Goal: Task Accomplishment & Management: Complete application form

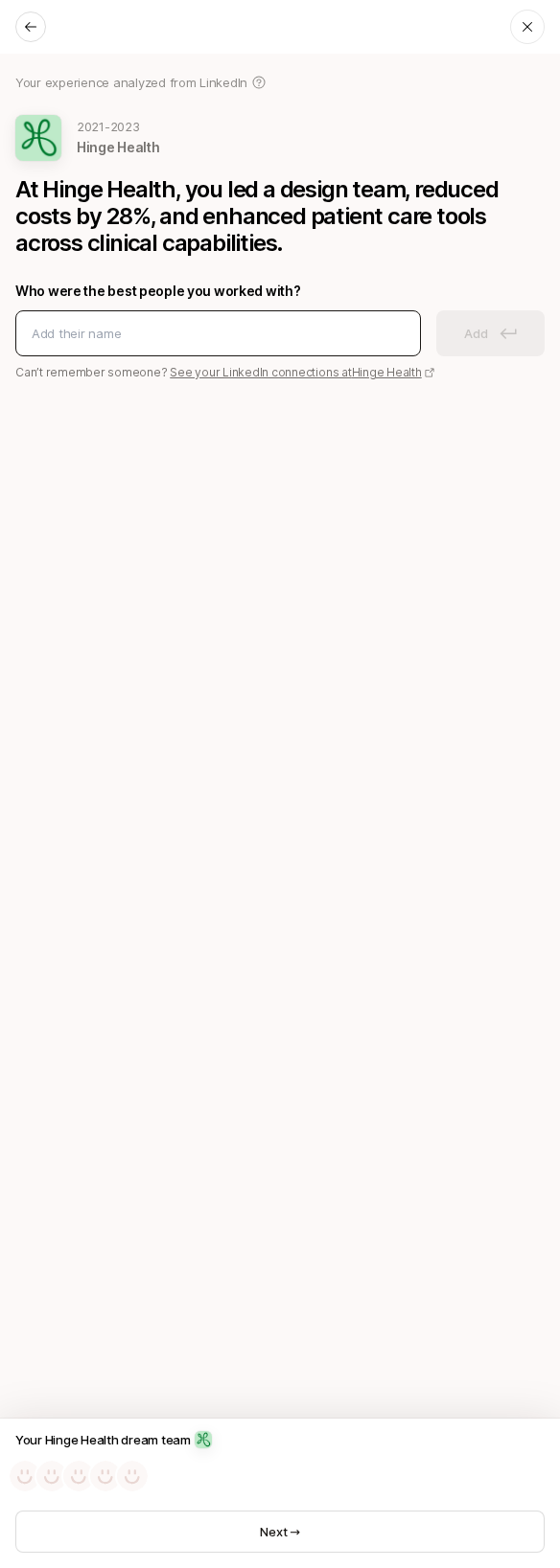
click at [237, 346] on div at bounding box center [217, 333] width 405 height 46
click at [233, 325] on input at bounding box center [217, 332] width 372 height 19
click at [265, 326] on input at bounding box center [217, 332] width 372 height 19
paste input "[DOMAIN_NAME]"
type input "[DOMAIN_NAME]"
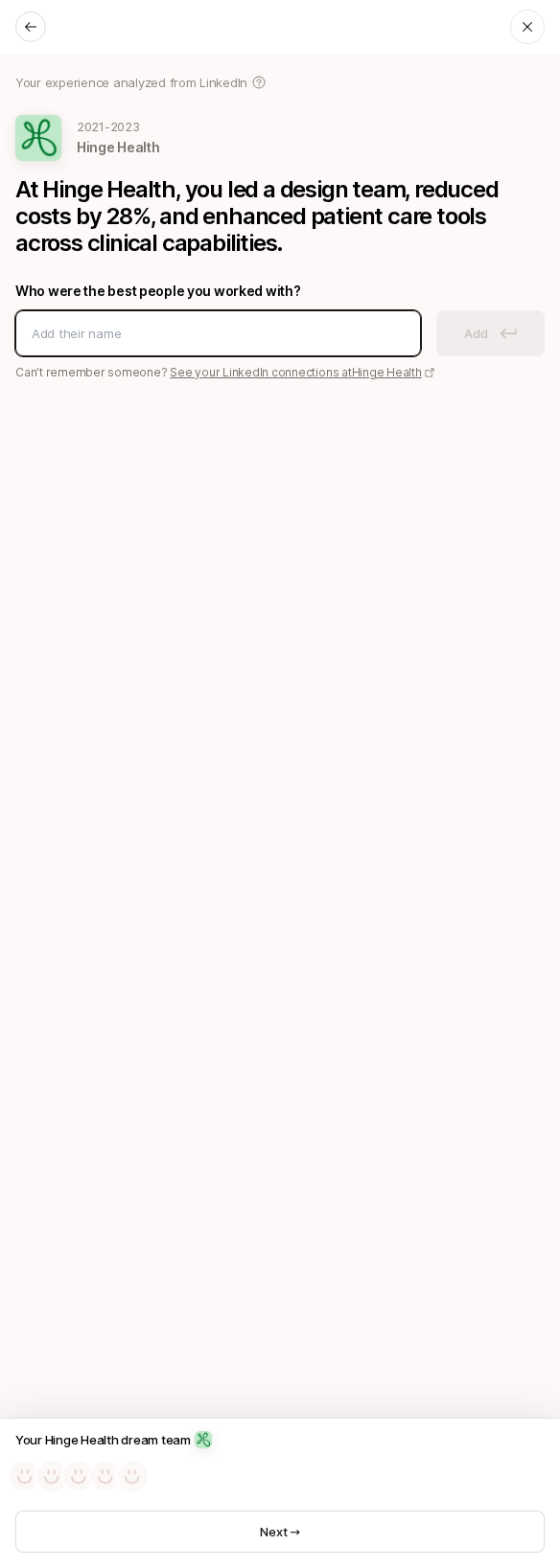
click at [293, 333] on input at bounding box center [217, 332] width 372 height 19
paste input "[PERSON_NAME]"
type input "[PERSON_NAME]"
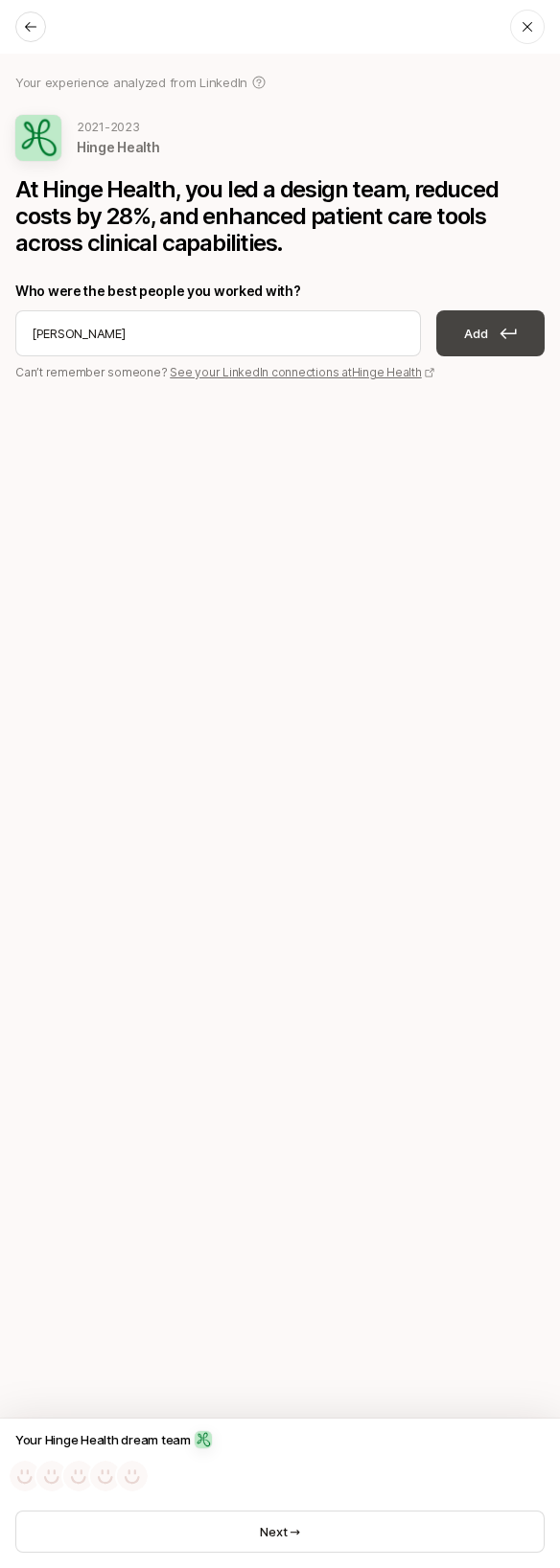
click at [499, 334] on icon at bounding box center [507, 333] width 17 height 12
